Goal: Consume media (video, audio): Consume media (video, audio)

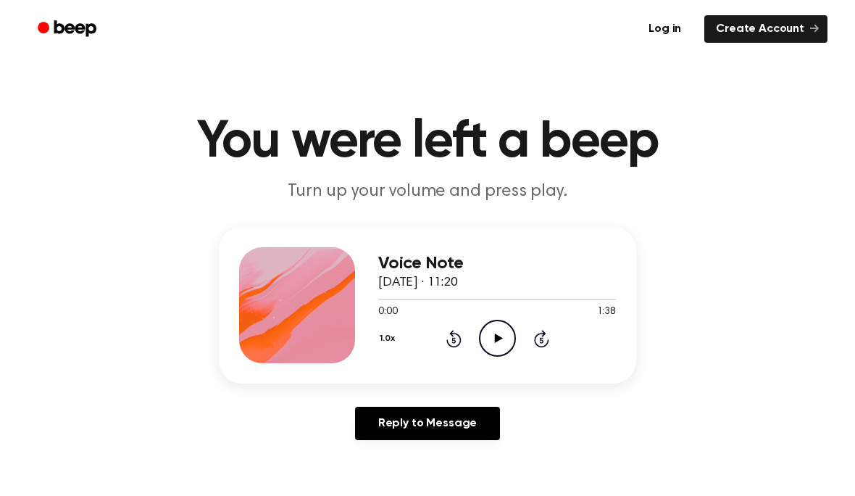
click at [510, 338] on icon "Play Audio" at bounding box center [497, 337] width 37 height 37
click at [495, 335] on icon at bounding box center [497, 337] width 7 height 9
click at [491, 318] on div "0:10 1:38" at bounding box center [497, 311] width 238 height 15
click at [503, 333] on icon "Play Audio" at bounding box center [497, 337] width 37 height 37
click at [494, 335] on icon at bounding box center [497, 337] width 7 height 9
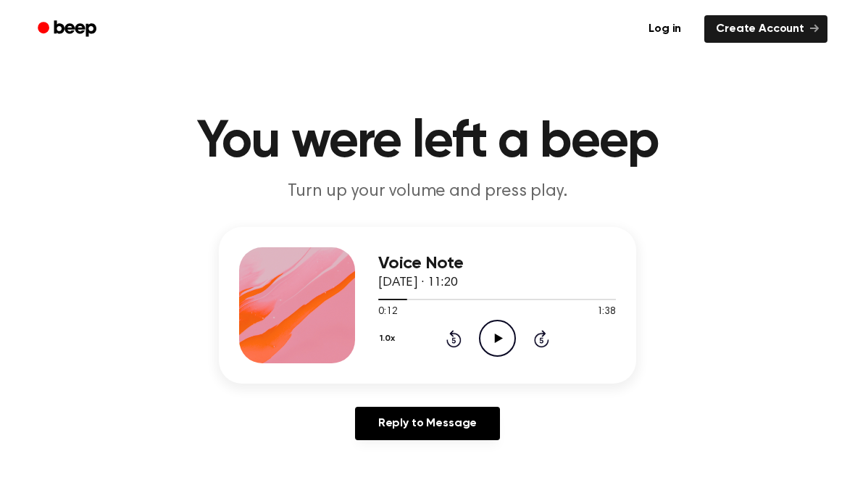
click at [490, 320] on icon "Play Audio" at bounding box center [497, 337] width 37 height 37
click at [496, 342] on icon "Pause Audio" at bounding box center [497, 337] width 37 height 37
click at [452, 343] on icon "Rewind 5 seconds" at bounding box center [454, 338] width 16 height 19
click at [499, 335] on icon "Play Audio" at bounding box center [497, 337] width 37 height 37
click at [493, 325] on icon "Pause Audio" at bounding box center [497, 337] width 37 height 37
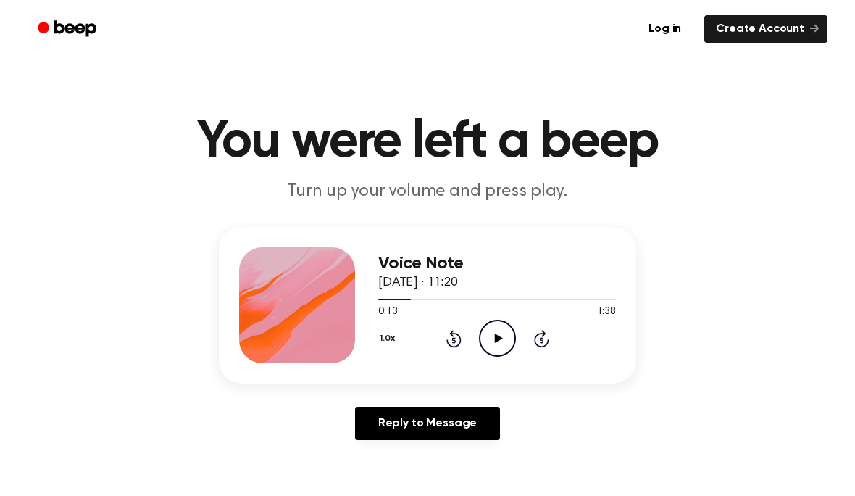
click at [480, 337] on circle at bounding box center [497, 337] width 35 height 35
click at [490, 338] on icon "Pause Audio" at bounding box center [497, 337] width 37 height 37
click at [496, 327] on icon "Play Audio" at bounding box center [497, 337] width 37 height 37
click at [456, 330] on icon "Rewind 5 seconds" at bounding box center [454, 338] width 16 height 19
click at [499, 333] on icon at bounding box center [497, 337] width 7 height 9
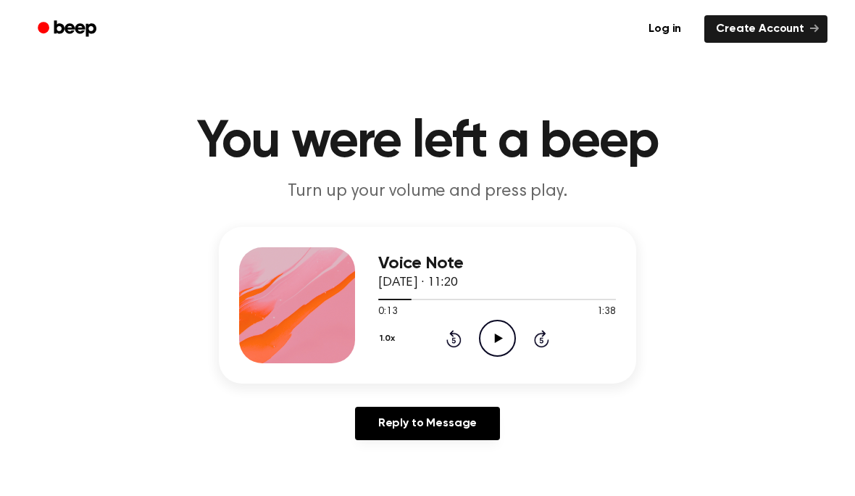
click at [506, 334] on icon "Play Audio" at bounding box center [497, 337] width 37 height 37
click at [506, 330] on icon "Pause Audio" at bounding box center [497, 337] width 37 height 37
click at [452, 343] on icon "Rewind 5 seconds" at bounding box center [454, 338] width 16 height 19
click at [499, 334] on icon "Play Audio" at bounding box center [497, 337] width 37 height 37
click at [505, 336] on icon "Pause Audio" at bounding box center [497, 337] width 37 height 37
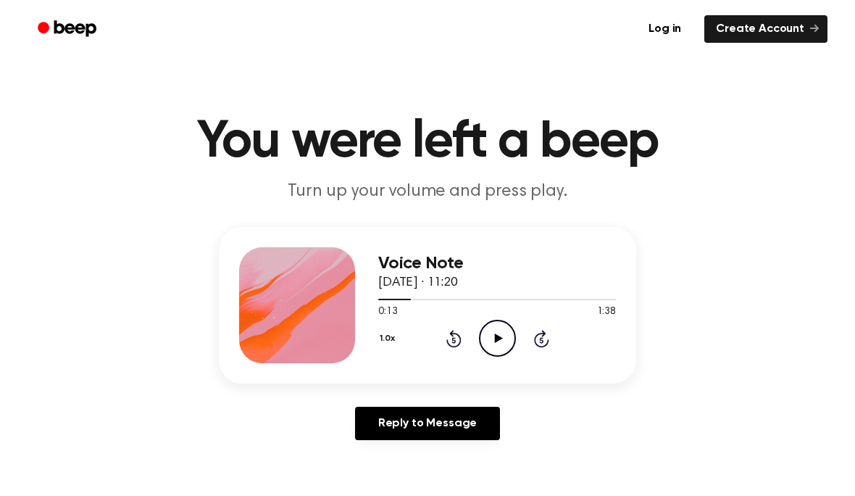
click at [499, 329] on icon "Play Audio" at bounding box center [497, 337] width 37 height 37
click at [497, 339] on icon "Pause Audio" at bounding box center [497, 337] width 37 height 37
click at [497, 348] on icon "Play Audio" at bounding box center [497, 337] width 37 height 37
click at [503, 330] on icon "Pause Audio" at bounding box center [497, 337] width 37 height 37
click at [496, 340] on icon at bounding box center [498, 337] width 8 height 9
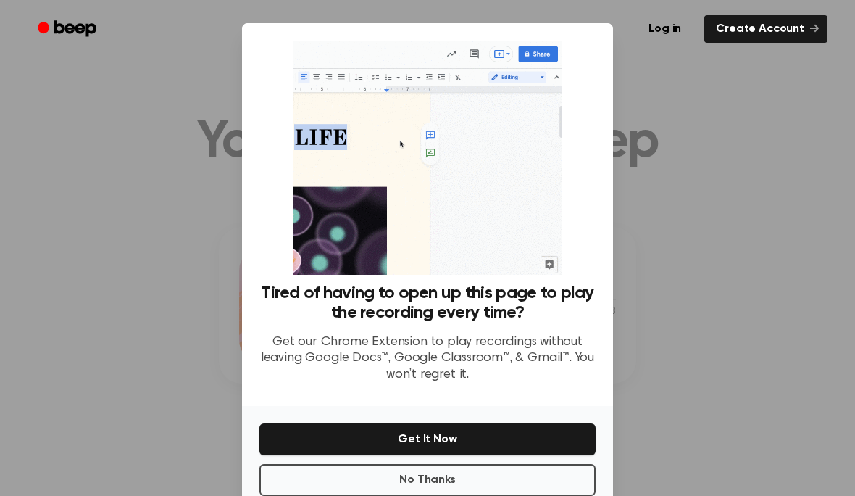
click at [494, 445] on button "Get It Now" at bounding box center [427, 439] width 336 height 32
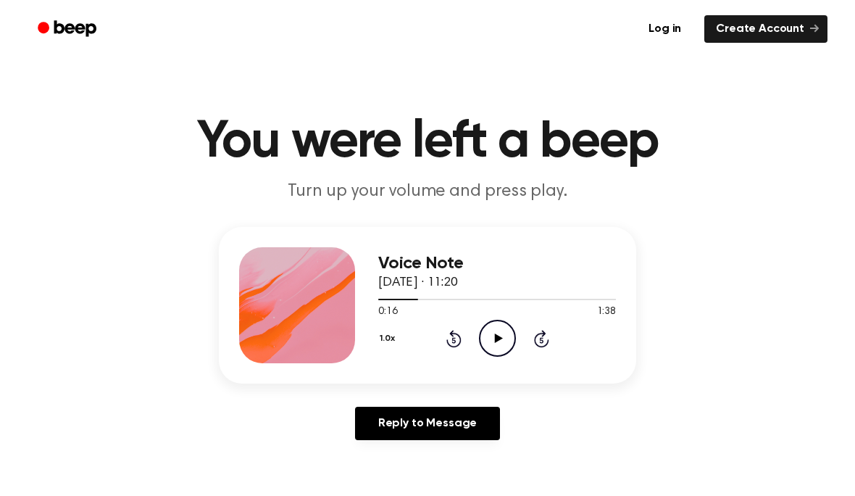
click at [512, 326] on icon "Play Audio" at bounding box center [497, 337] width 37 height 37
click at [504, 338] on icon "Pause Audio" at bounding box center [497, 337] width 37 height 37
click at [488, 333] on icon "Play Audio" at bounding box center [497, 337] width 37 height 37
click at [501, 338] on icon "Pause Audio" at bounding box center [497, 337] width 37 height 37
click at [509, 322] on icon "Play Audio" at bounding box center [497, 337] width 37 height 37
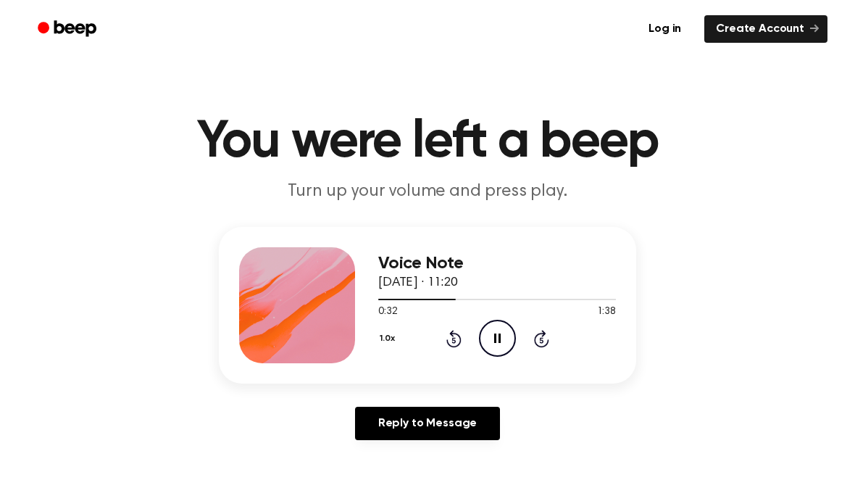
click at [503, 327] on icon "Pause Audio" at bounding box center [497, 337] width 37 height 37
click at [498, 333] on icon "Play Audio" at bounding box center [497, 337] width 37 height 37
click at [509, 327] on icon "Pause Audio" at bounding box center [497, 337] width 37 height 37
click at [501, 343] on icon "Play Audio" at bounding box center [497, 337] width 37 height 37
click at [489, 340] on icon "Pause Audio" at bounding box center [497, 337] width 37 height 37
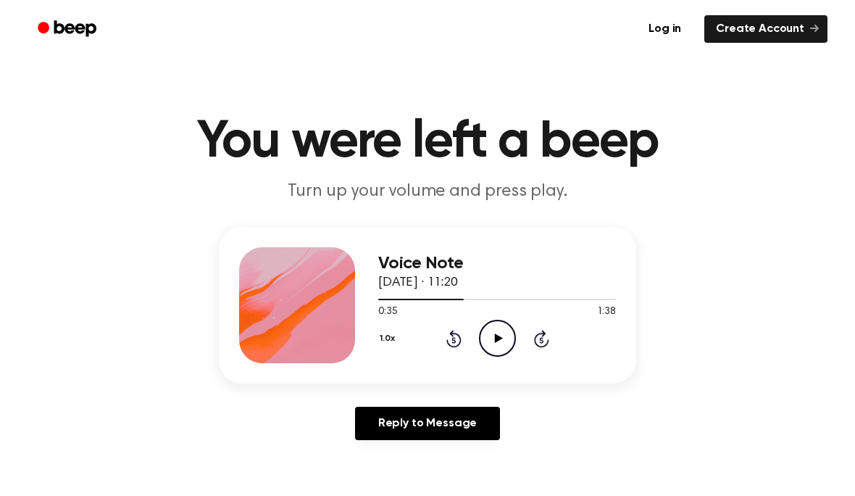
click at [450, 341] on icon "Rewind 5 seconds" at bounding box center [454, 338] width 16 height 19
click at [500, 328] on icon "Play Audio" at bounding box center [497, 337] width 37 height 37
click at [500, 332] on icon "Pause Audio" at bounding box center [497, 337] width 37 height 37
click at [493, 333] on icon "Play Audio" at bounding box center [497, 337] width 37 height 37
click at [493, 330] on icon "Pause Audio" at bounding box center [497, 337] width 37 height 37
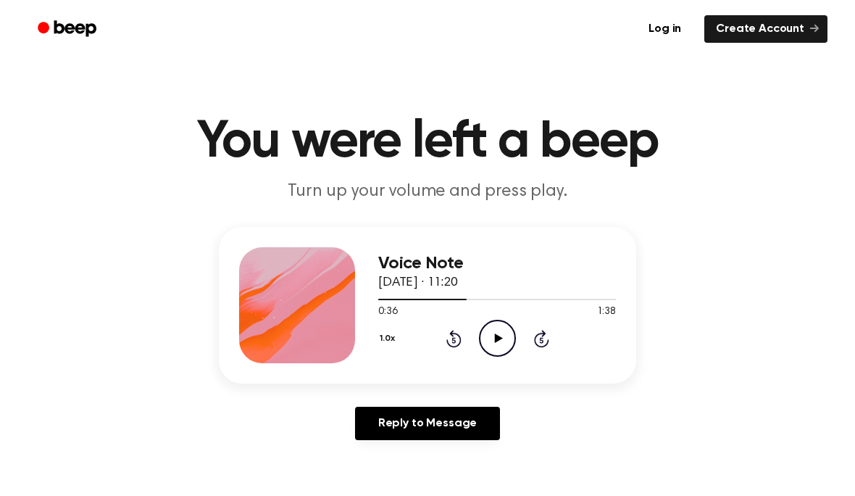
click at [490, 343] on icon "Play Audio" at bounding box center [497, 337] width 37 height 37
click at [498, 346] on icon "Pause Audio" at bounding box center [497, 337] width 37 height 37
click at [477, 357] on div "Voice Note [DATE] · 11:20 0:41 1:38 Your browser does not support the [object O…" at bounding box center [497, 305] width 238 height 116
click at [496, 329] on icon "Play Audio" at bounding box center [497, 337] width 37 height 37
click at [452, 332] on icon at bounding box center [453, 338] width 15 height 17
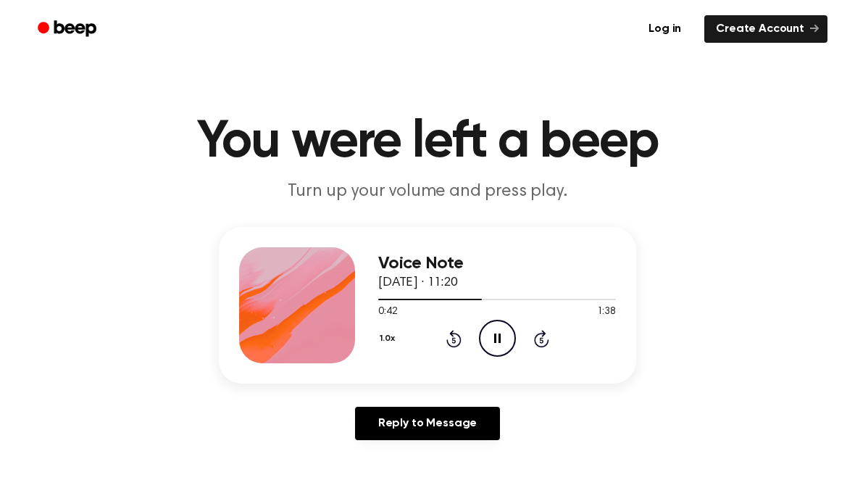
click at [501, 332] on icon "Pause Audio" at bounding box center [497, 337] width 37 height 37
click at [493, 356] on div "Voice Note [DATE] · 11:20 0:42 1:38 Your browser does not support the [object O…" at bounding box center [497, 305] width 238 height 116
click at [498, 331] on icon "Play Audio" at bounding box center [497, 337] width 37 height 37
click at [503, 335] on icon "Pause Audio" at bounding box center [497, 337] width 37 height 37
click at [483, 333] on icon "Play Audio" at bounding box center [497, 337] width 37 height 37
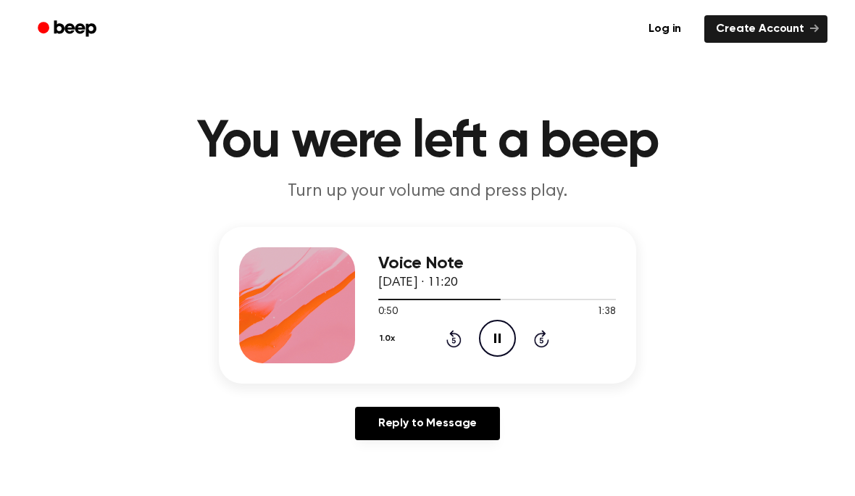
click at [496, 341] on icon "Pause Audio" at bounding box center [497, 337] width 37 height 37
click at [520, 334] on div "1.0x Rewind 5 seconds Play Audio Skip 5 seconds" at bounding box center [497, 337] width 238 height 37
click at [509, 341] on icon "Play Audio" at bounding box center [497, 337] width 37 height 37
click at [496, 340] on icon "Pause Audio" at bounding box center [497, 337] width 37 height 37
click at [514, 344] on circle at bounding box center [497, 337] width 35 height 35
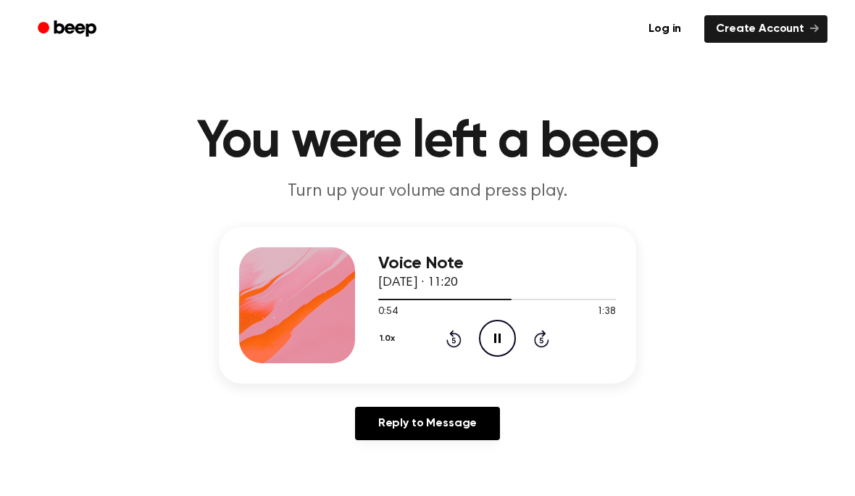
click at [501, 335] on icon "Pause Audio" at bounding box center [497, 337] width 37 height 37
click at [503, 322] on icon "Play Audio" at bounding box center [497, 337] width 37 height 37
click at [490, 343] on icon "Pause Audio" at bounding box center [497, 337] width 37 height 37
click at [506, 322] on circle at bounding box center [497, 337] width 35 height 35
click at [502, 339] on icon "Pause Audio" at bounding box center [497, 337] width 37 height 37
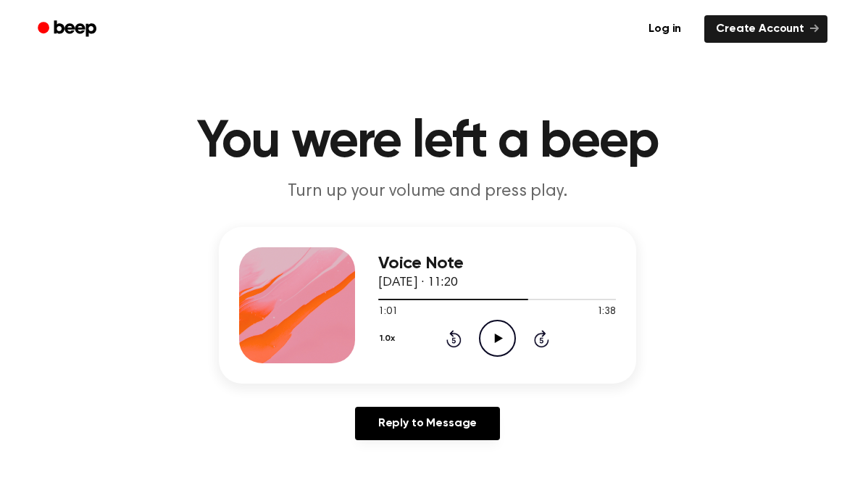
click at [498, 349] on icon "Play Audio" at bounding box center [497, 337] width 37 height 37
click at [498, 339] on icon "Pause Audio" at bounding box center [497, 337] width 37 height 37
click at [490, 343] on icon "Play Audio" at bounding box center [497, 337] width 37 height 37
click at [494, 343] on icon at bounding box center [497, 337] width 7 height 9
click at [492, 328] on icon "Play Audio" at bounding box center [497, 337] width 37 height 37
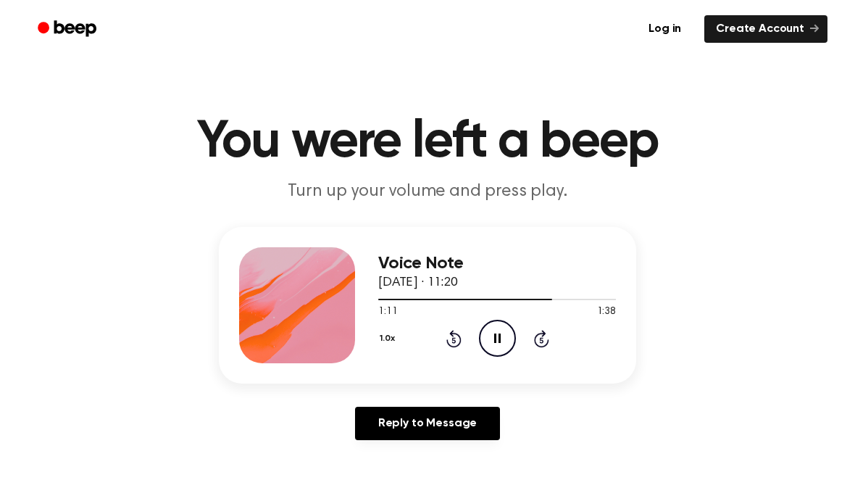
click at [503, 337] on icon "Pause Audio" at bounding box center [497, 337] width 37 height 37
click at [486, 344] on icon "Play Audio" at bounding box center [497, 337] width 37 height 37
click at [503, 331] on icon "Pause Audio" at bounding box center [497, 337] width 37 height 37
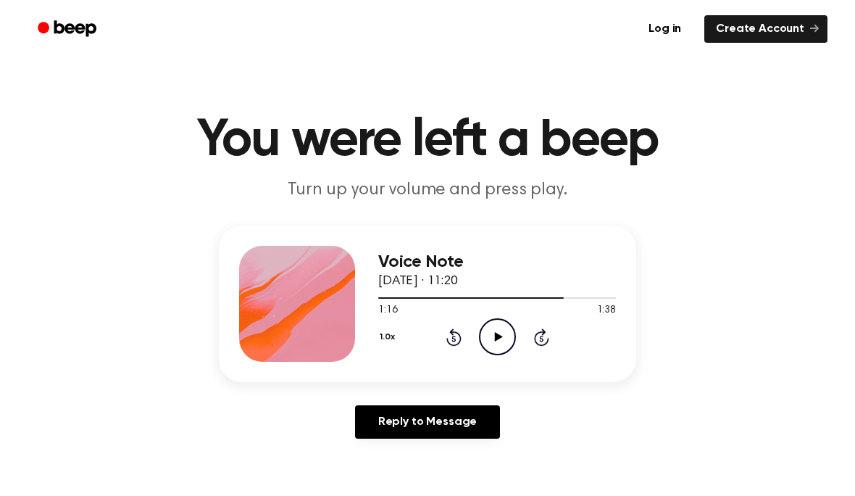
click at [510, 334] on icon "Play Audio" at bounding box center [497, 336] width 37 height 37
click at [501, 334] on icon "Pause Audio" at bounding box center [497, 336] width 37 height 37
click at [496, 321] on icon "Play Audio" at bounding box center [497, 336] width 37 height 37
click at [498, 335] on icon "Pause Audio" at bounding box center [497, 336] width 37 height 37
click at [505, 338] on icon "Play Audio" at bounding box center [497, 336] width 37 height 37
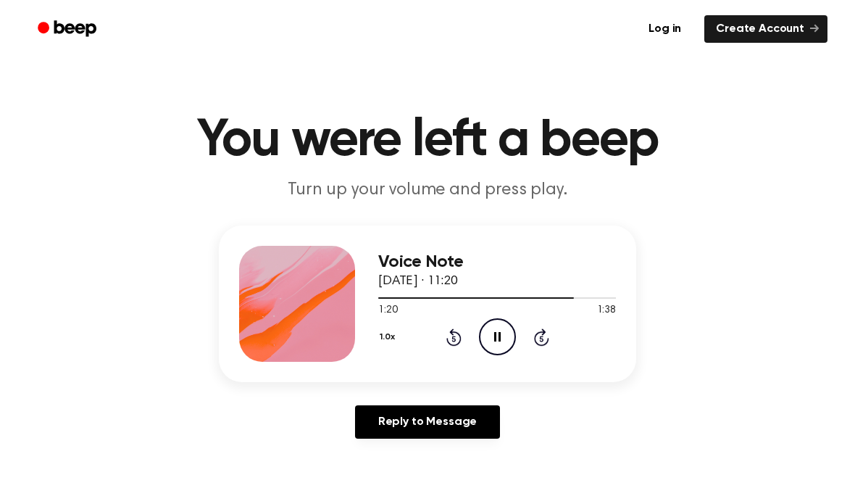
click at [490, 330] on icon "Pause Audio" at bounding box center [497, 336] width 37 height 37
click at [498, 330] on icon "Play Audio" at bounding box center [497, 336] width 37 height 37
click at [501, 343] on icon "Pause Audio" at bounding box center [497, 336] width 37 height 37
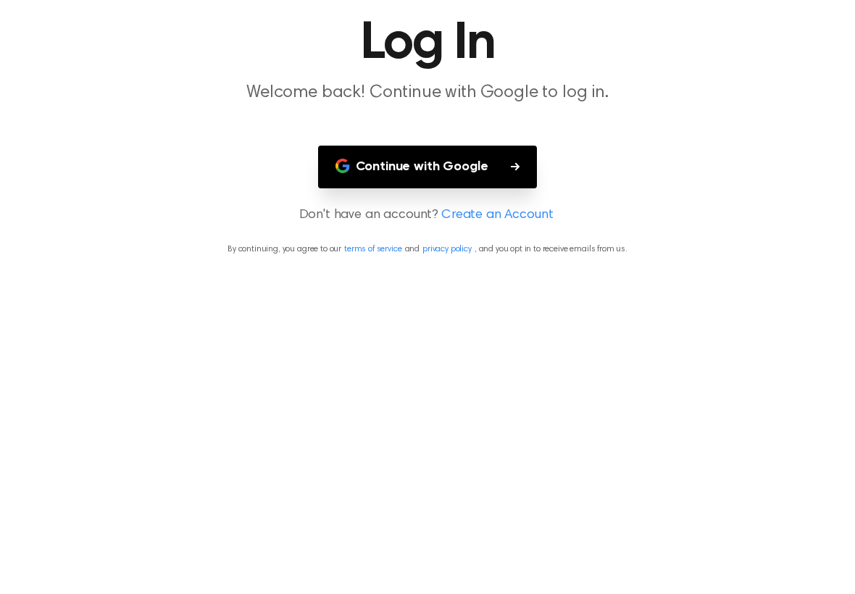
click at [480, 244] on button "Continue with Google" at bounding box center [428, 265] width 220 height 43
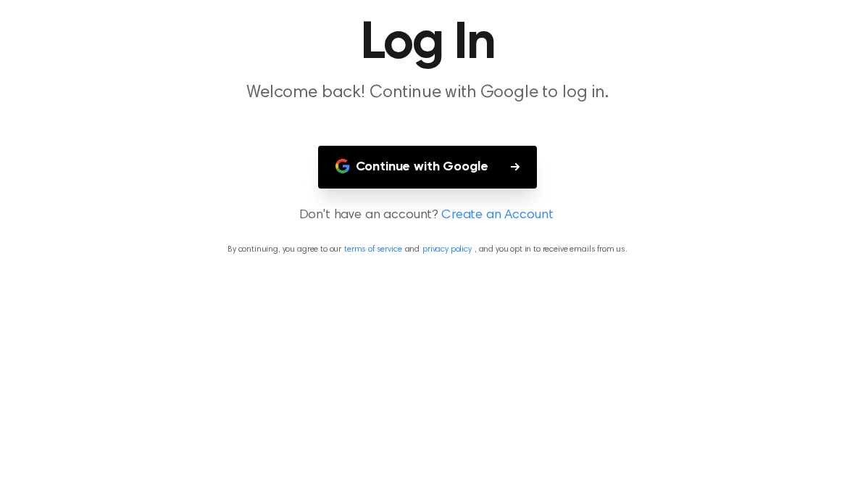
scroll to position [59, 0]
